Goal: Task Accomplishment & Management: Manage account settings

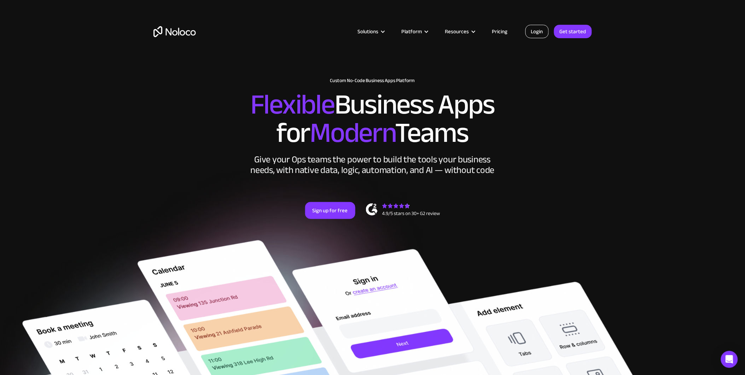
click at [535, 27] on link "Login" at bounding box center [536, 31] width 23 height 13
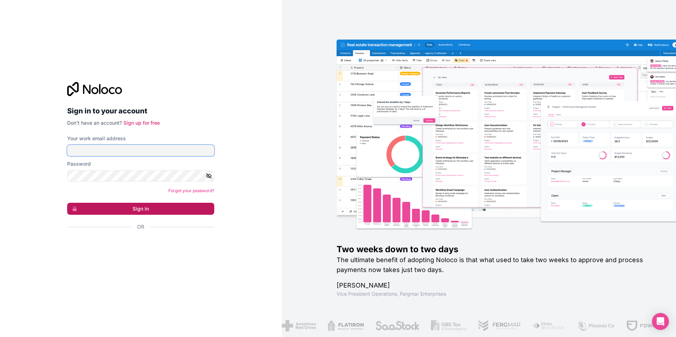
type input "[PERSON_NAME][EMAIL_ADDRESS][DOMAIN_NAME]"
click at [121, 206] on button "Sign in" at bounding box center [140, 209] width 147 height 12
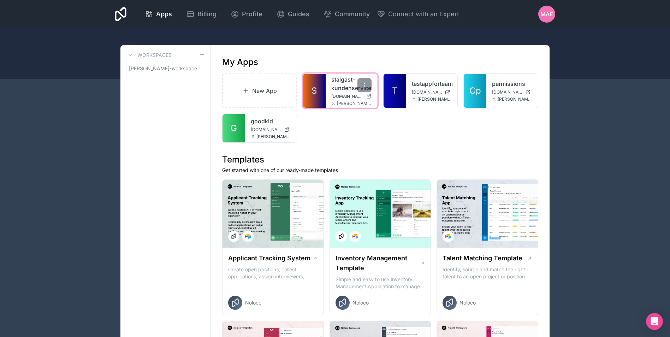
click at [314, 88] on span "S" at bounding box center [314, 90] width 5 height 11
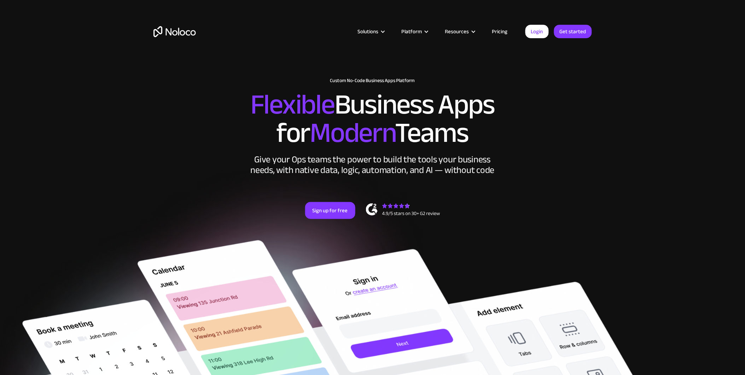
click at [649, 37] on div "Solutions Use Cases Business Types Project Management Keep track of customers, …" at bounding box center [372, 33] width 745 height 66
click at [535, 32] on link "Login" at bounding box center [536, 31] width 23 height 13
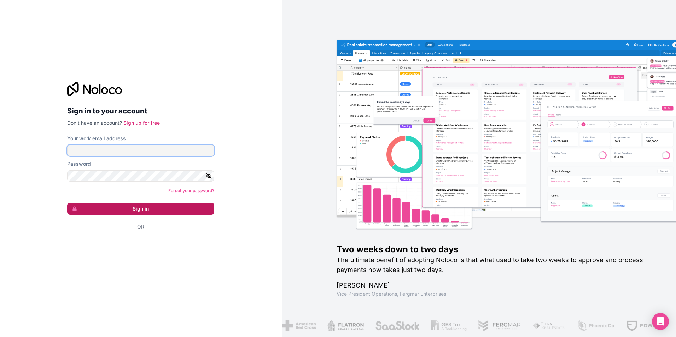
type input "[PERSON_NAME][EMAIL_ADDRESS][DOMAIN_NAME]"
click at [149, 210] on button "Sign in" at bounding box center [140, 209] width 147 height 12
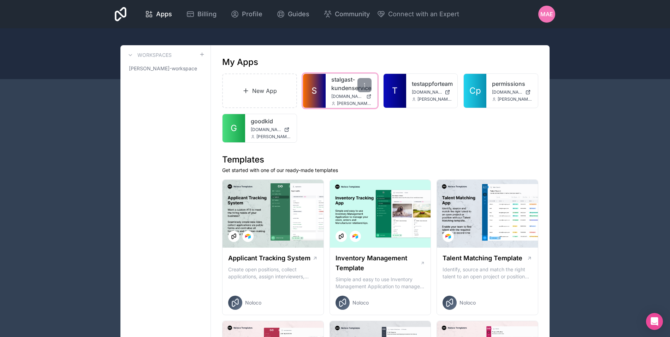
click at [317, 90] on link "S" at bounding box center [314, 91] width 23 height 34
